Goal: Navigation & Orientation: Go to known website

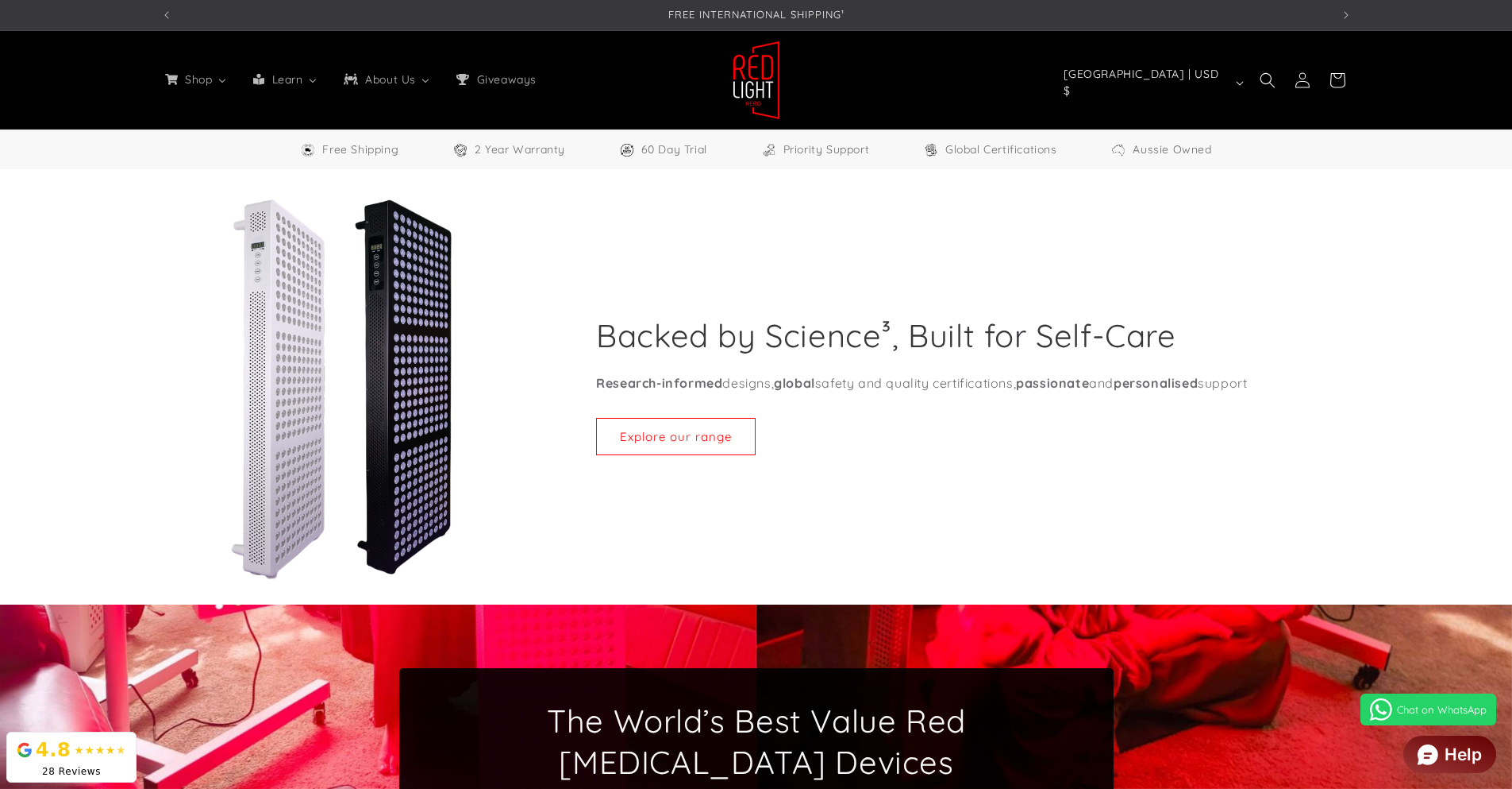
select select "**"
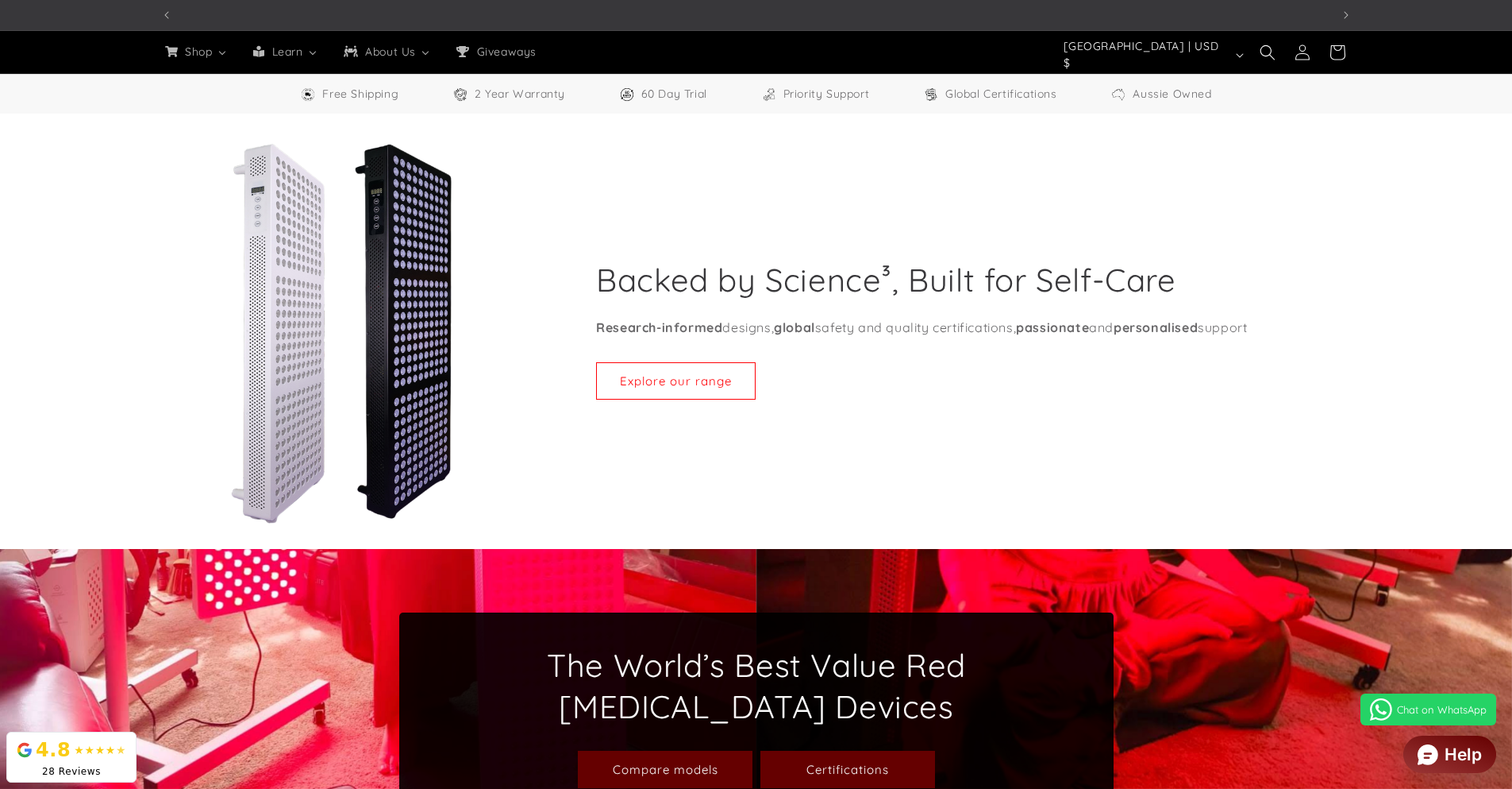
scroll to position [0, 1170]
